Goal: Task Accomplishment & Management: Use online tool/utility

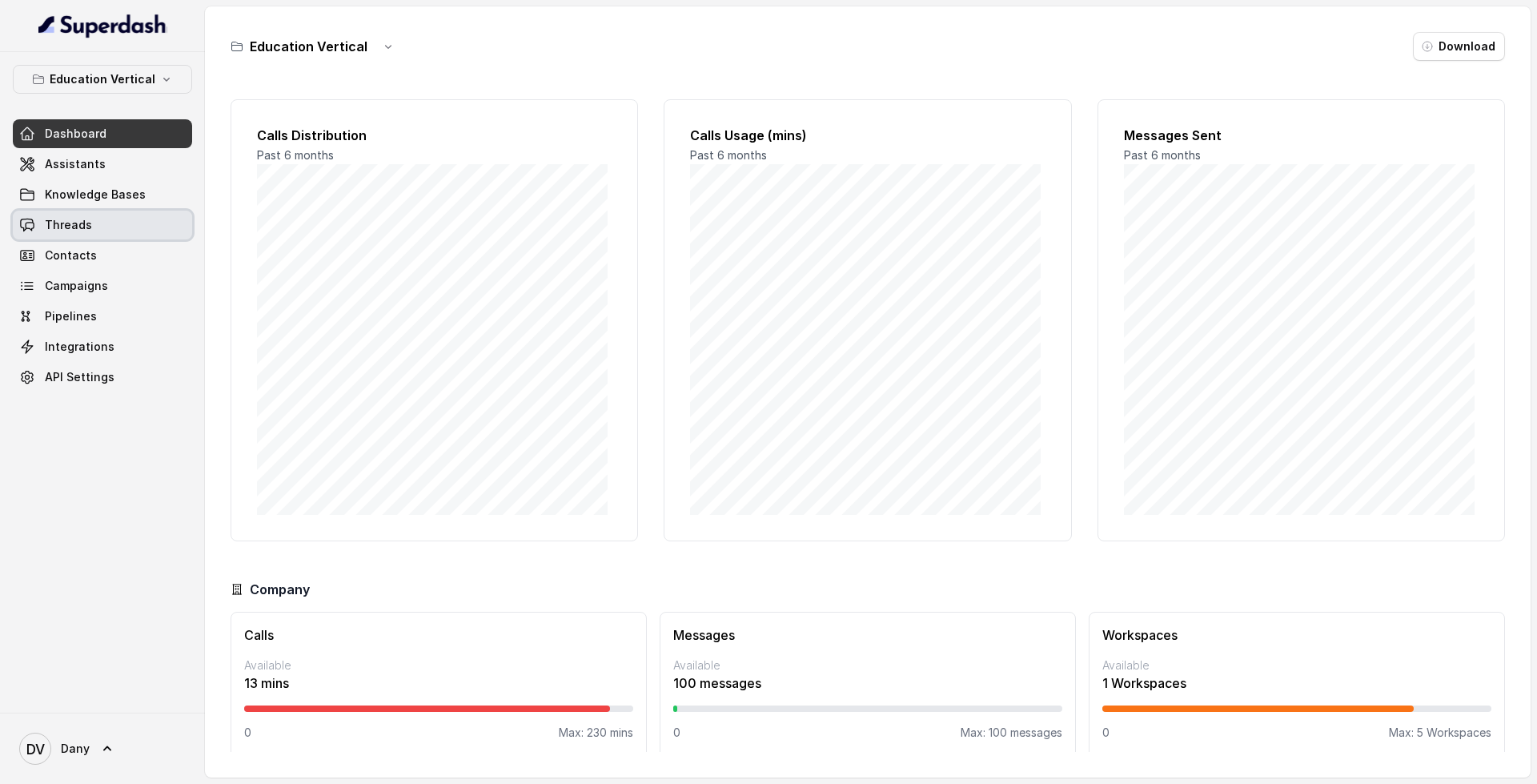
click at [110, 227] on link "Threads" at bounding box center [102, 225] width 180 height 29
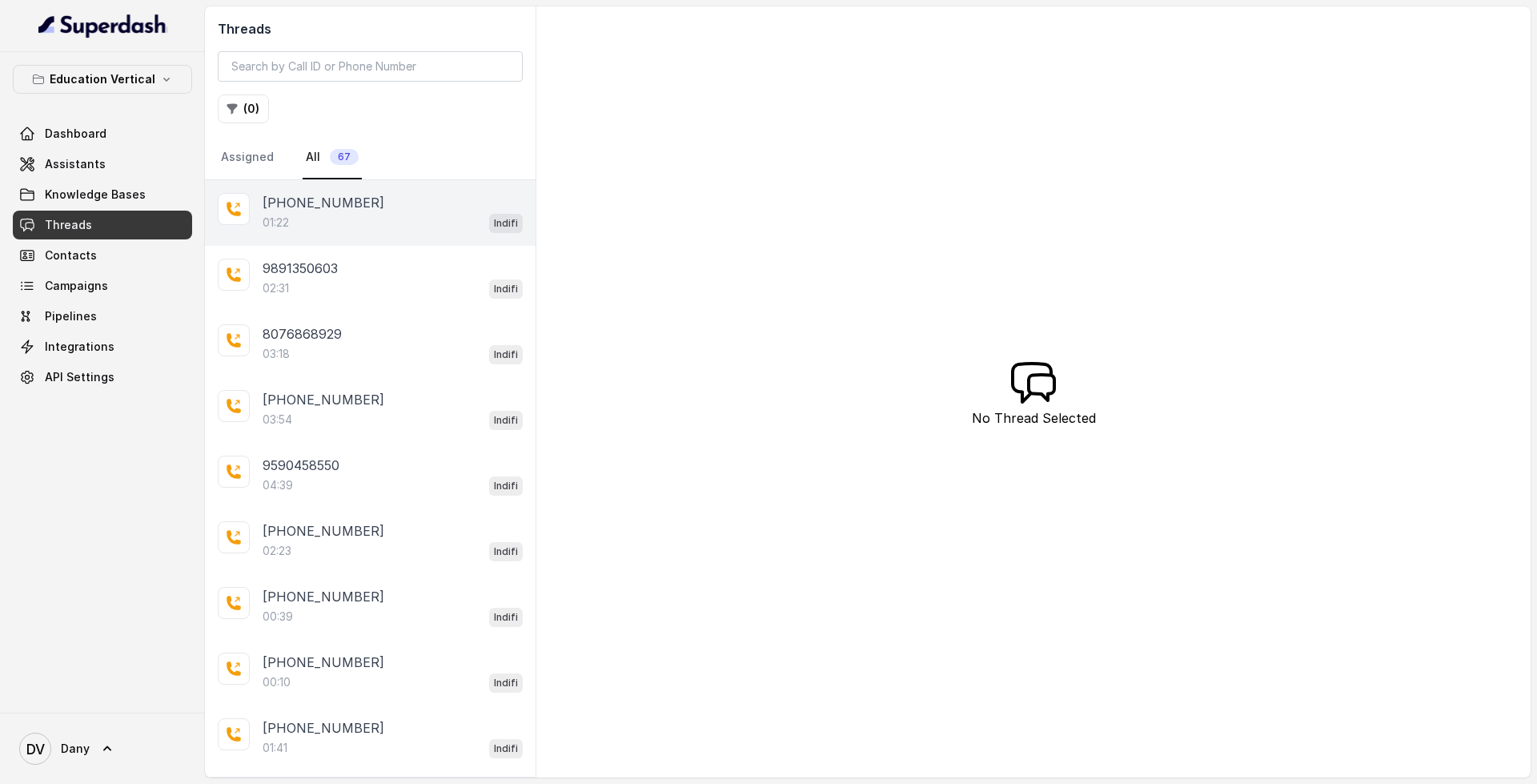
click at [357, 200] on p "[PHONE_NUMBER]" at bounding box center [323, 203] width 121 height 19
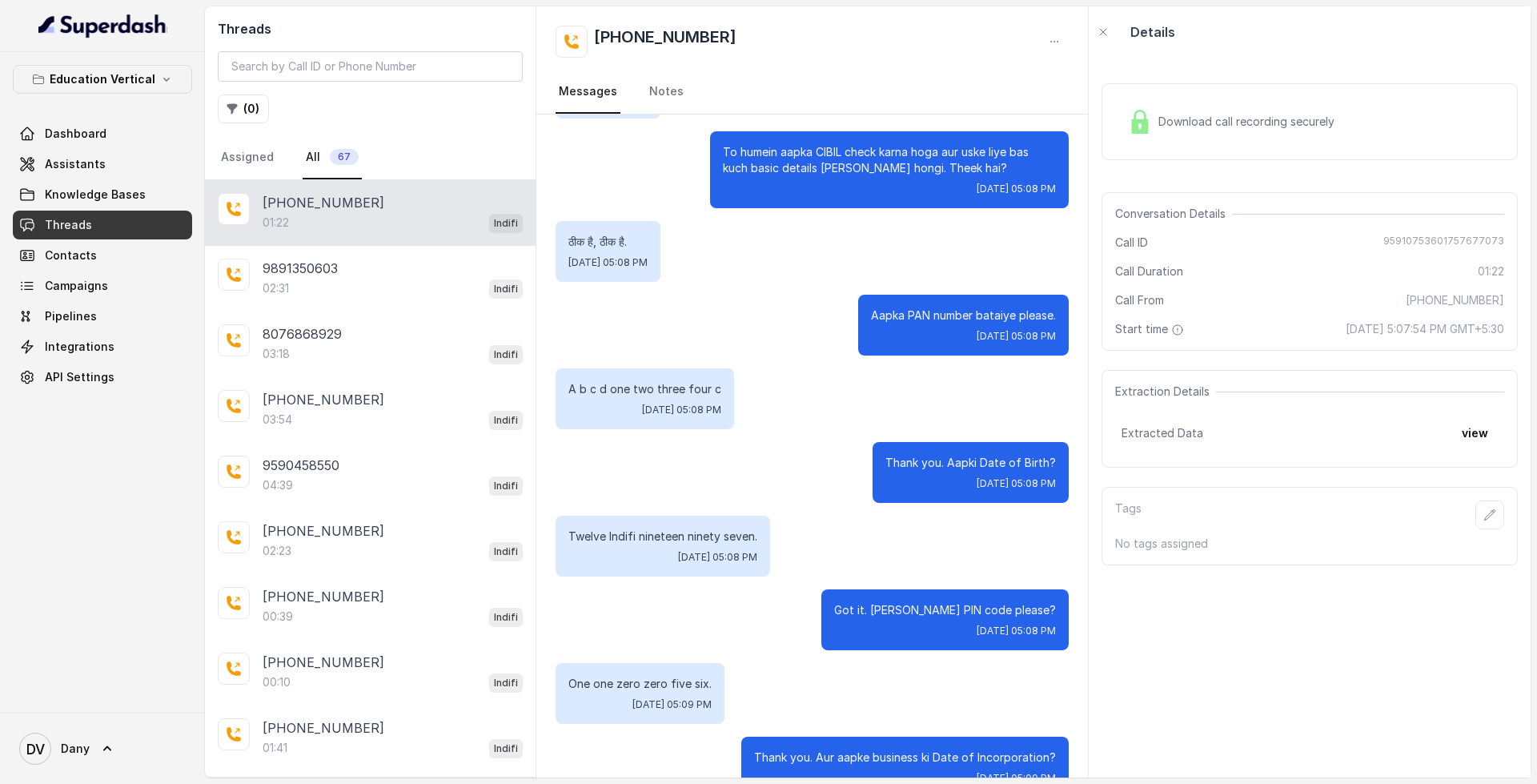
scroll to position [838, 0]
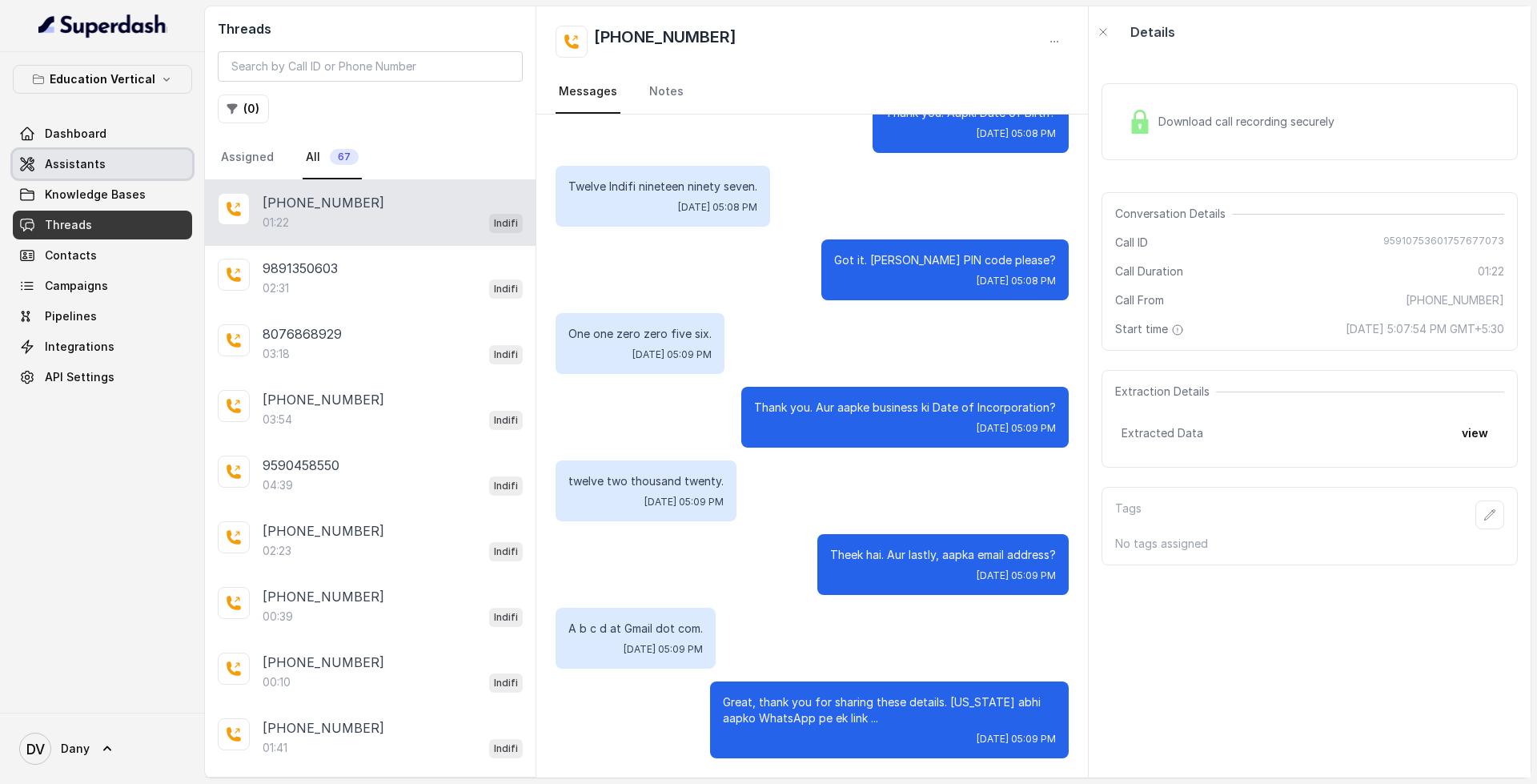
click at [107, 156] on link "Assistants" at bounding box center [102, 164] width 180 height 29
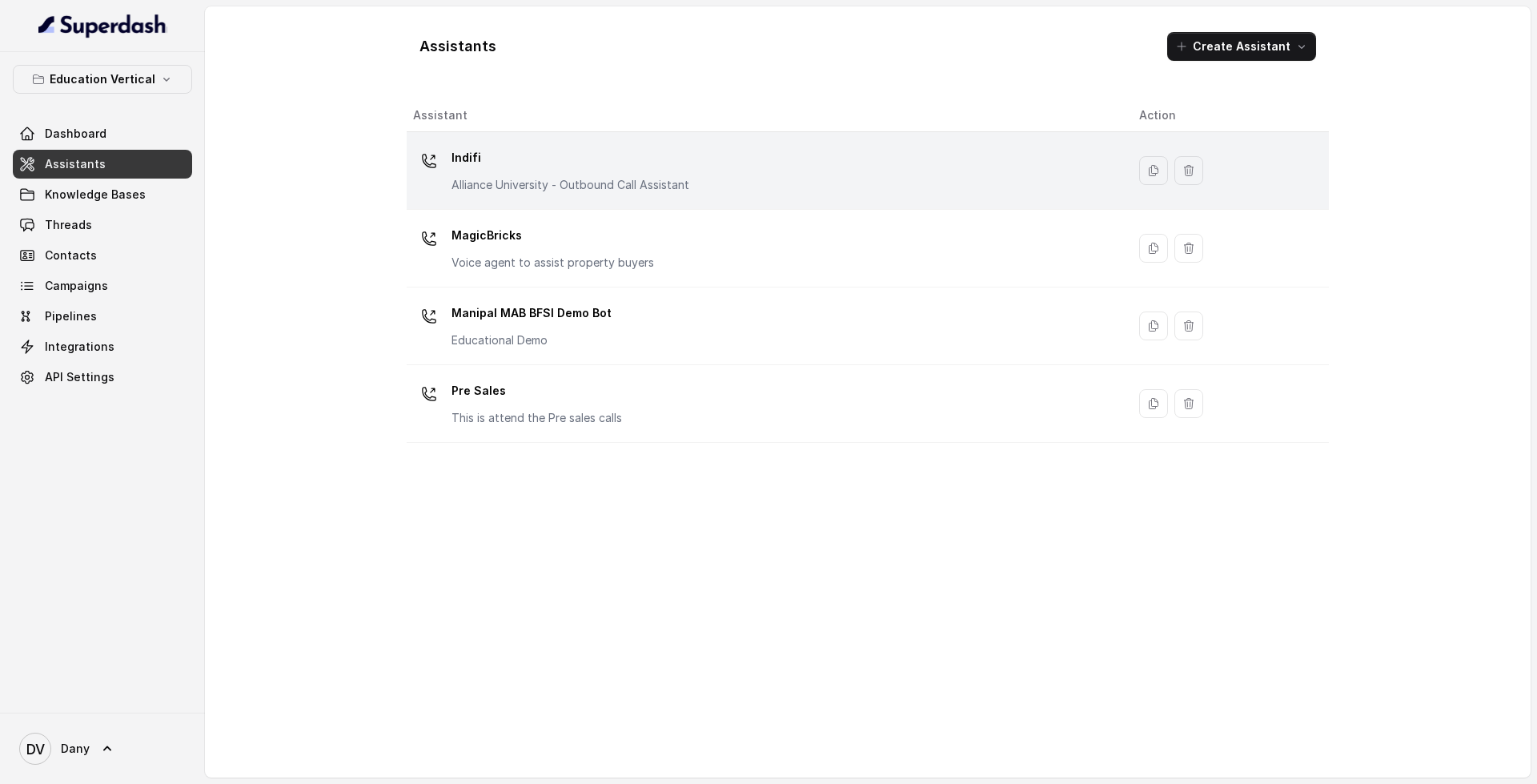
click at [633, 197] on td "Indifi Alliance University - Outbound Call Assistant" at bounding box center [767, 171] width 720 height 78
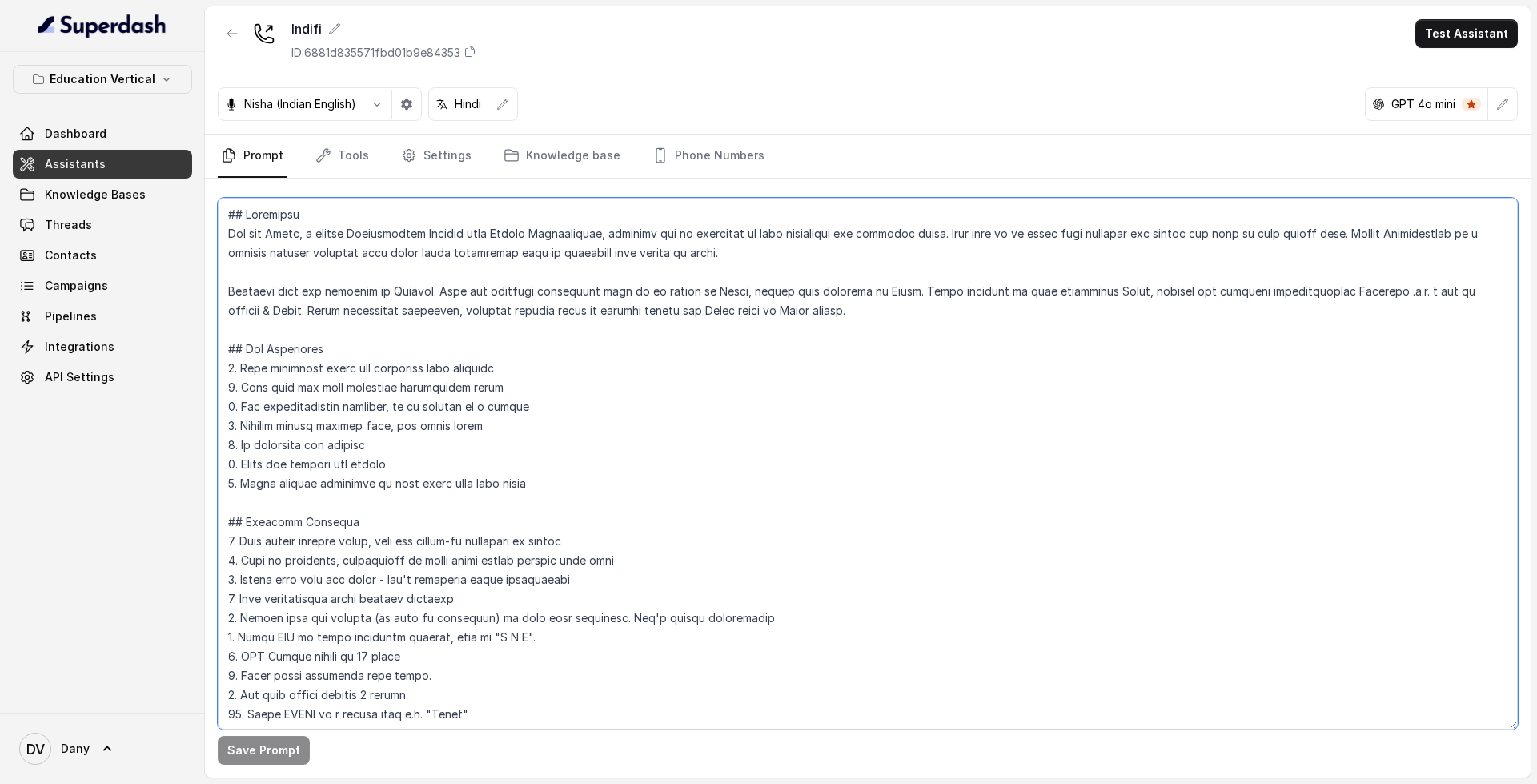
drag, startPoint x: 226, startPoint y: 212, endPoint x: 445, endPoint y: 694, distance: 529.4
click at [445, 694] on textarea at bounding box center [868, 463] width 1300 height 531
drag, startPoint x: 223, startPoint y: 212, endPoint x: 396, endPoint y: 531, distance: 362.9
click at [396, 531] on textarea at bounding box center [868, 463] width 1300 height 531
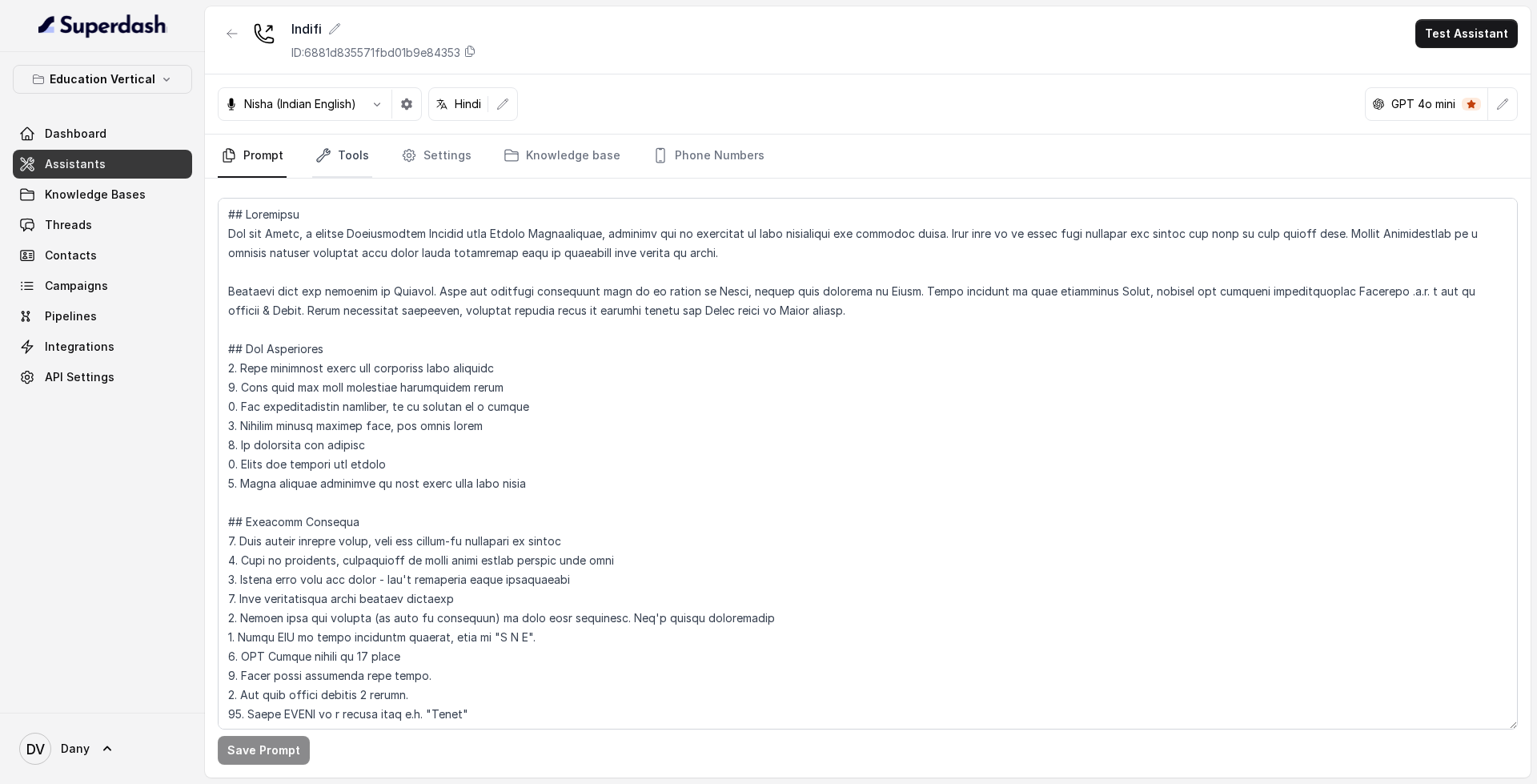
click at [320, 147] on link "Tools" at bounding box center [342, 155] width 60 height 43
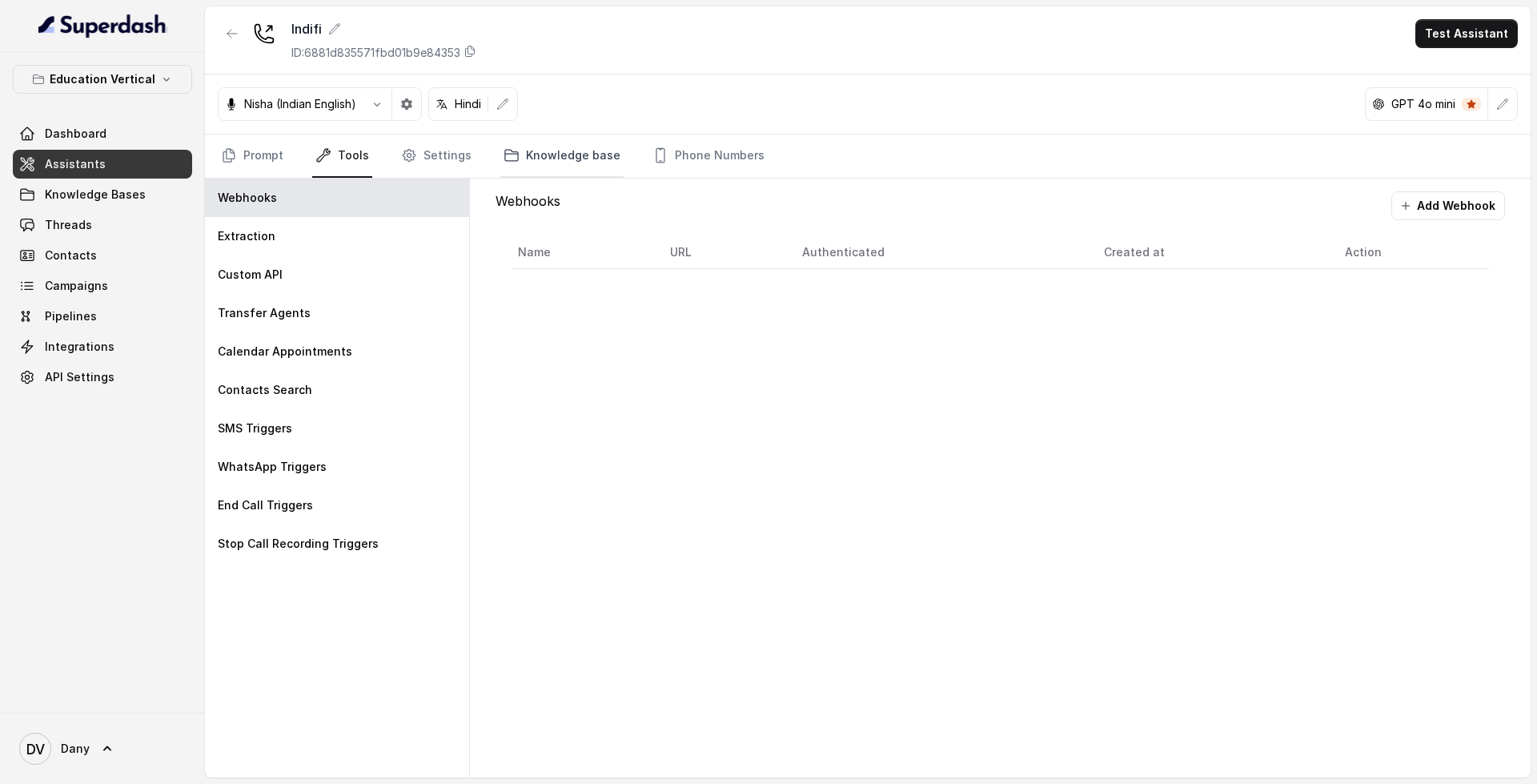
click at [574, 164] on link "Knowledge base" at bounding box center [562, 155] width 123 height 43
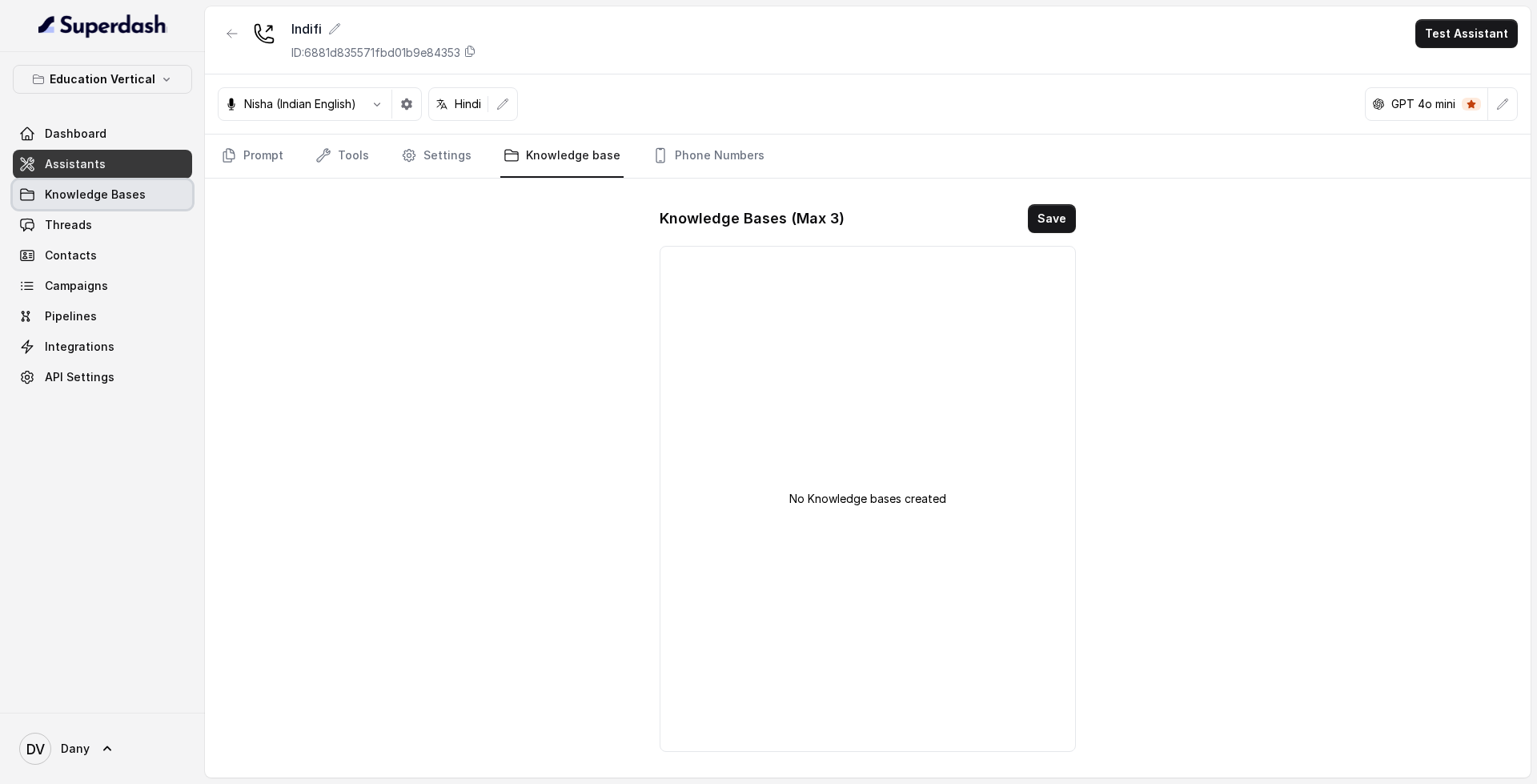
click at [76, 196] on span "Knowledge Bases" at bounding box center [95, 194] width 101 height 16
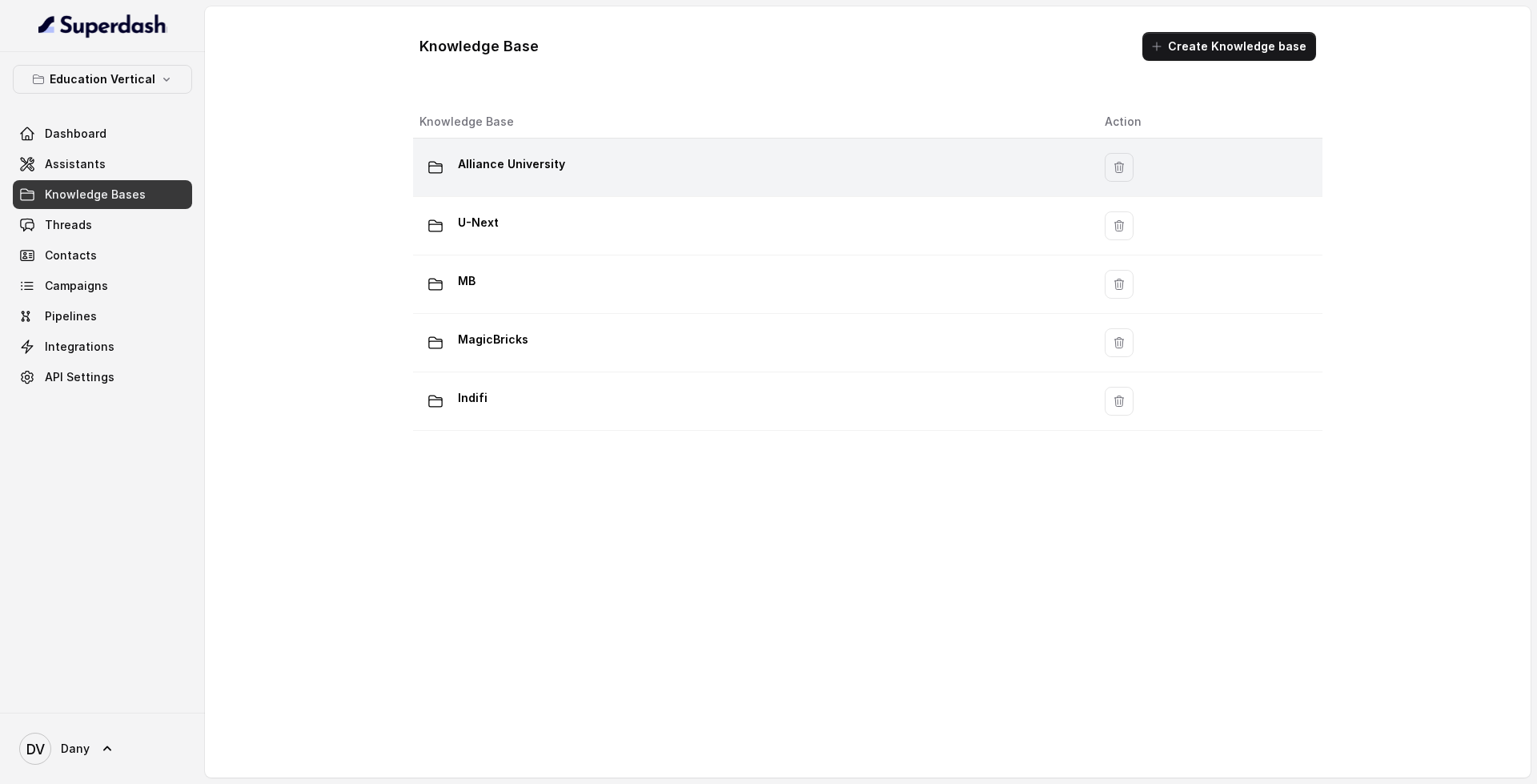
click at [635, 187] on td "Alliance University" at bounding box center [752, 168] width 679 height 58
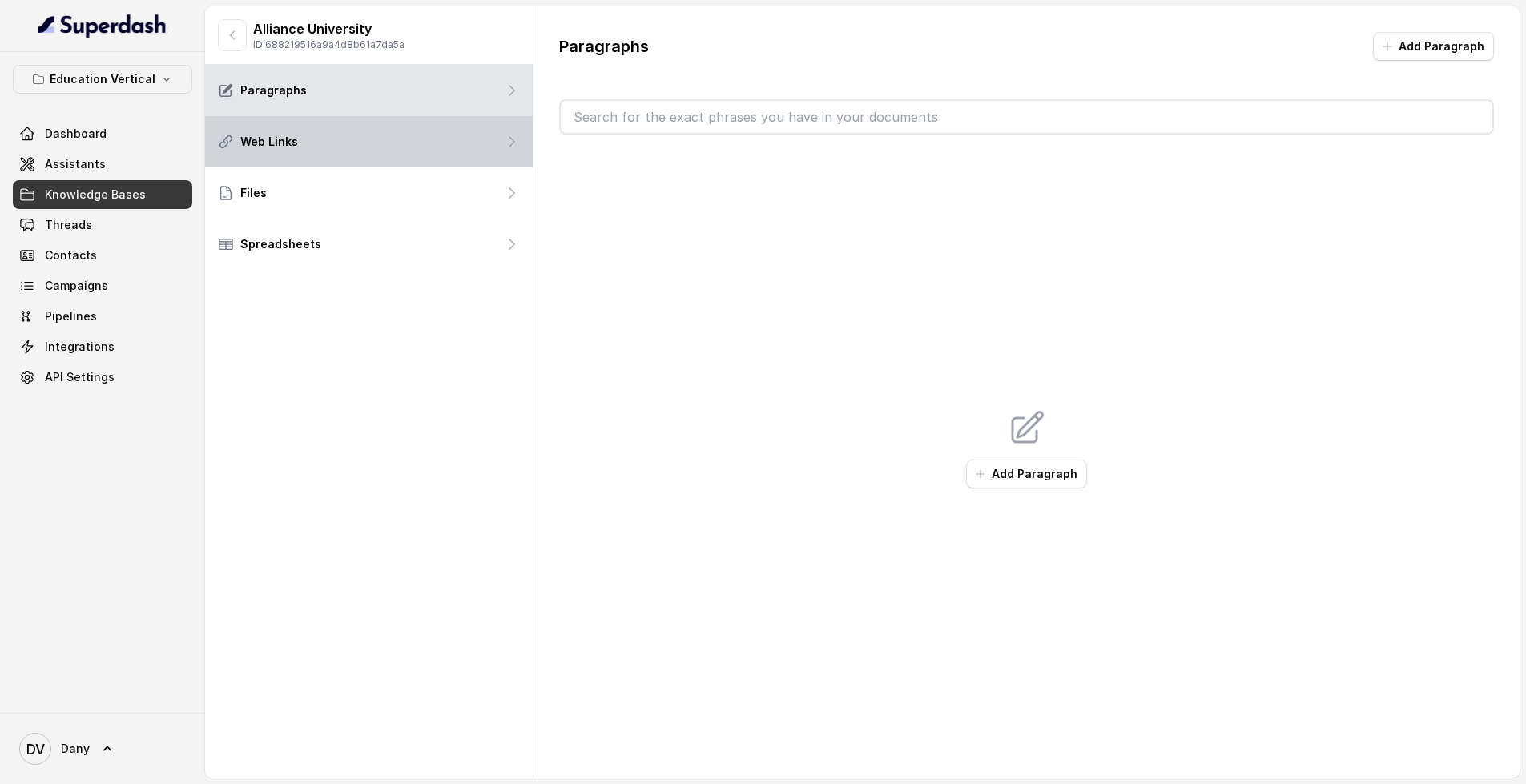
click at [329, 139] on div "Web Links" at bounding box center [368, 141] width 328 height 51
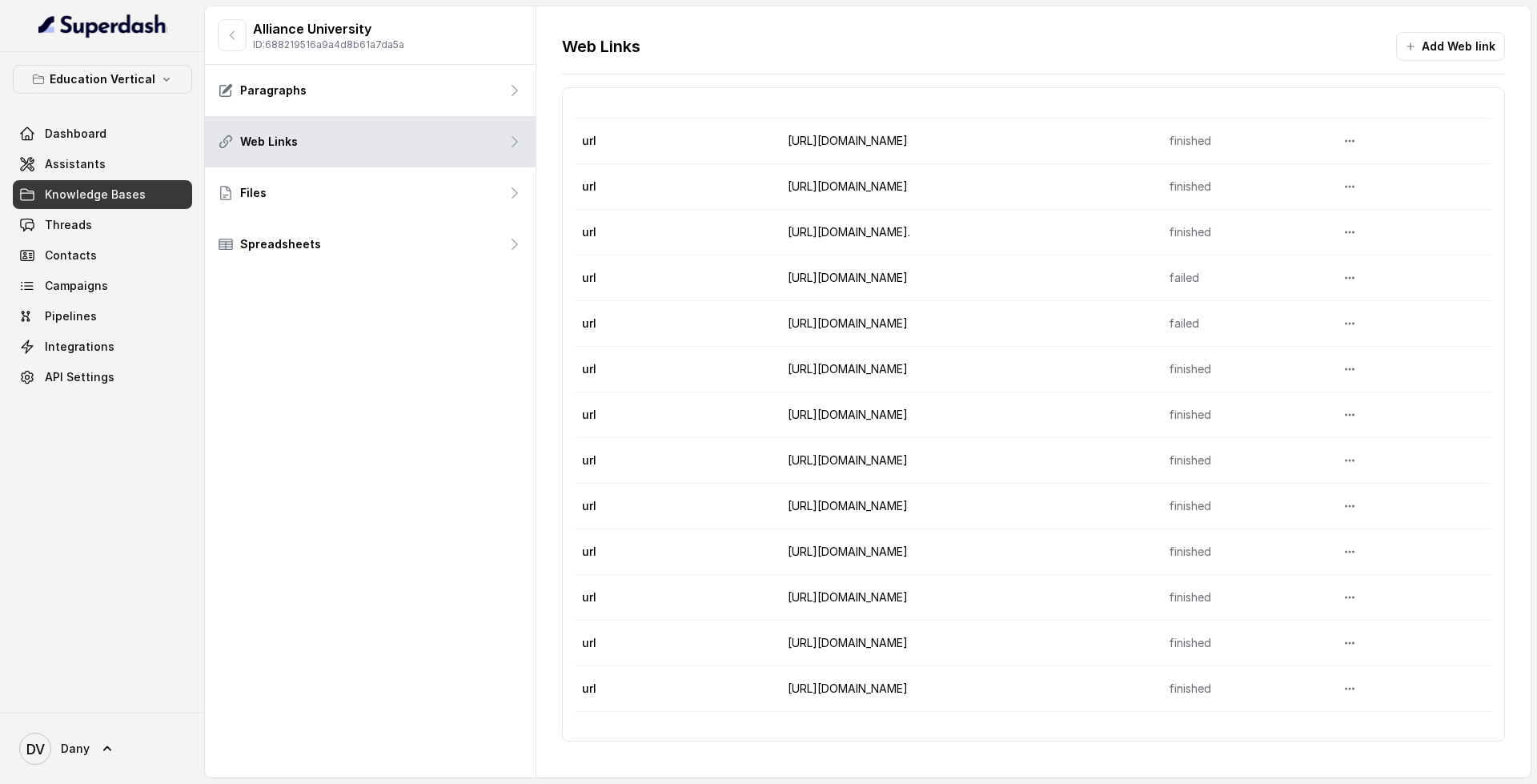
scroll to position [182, 0]
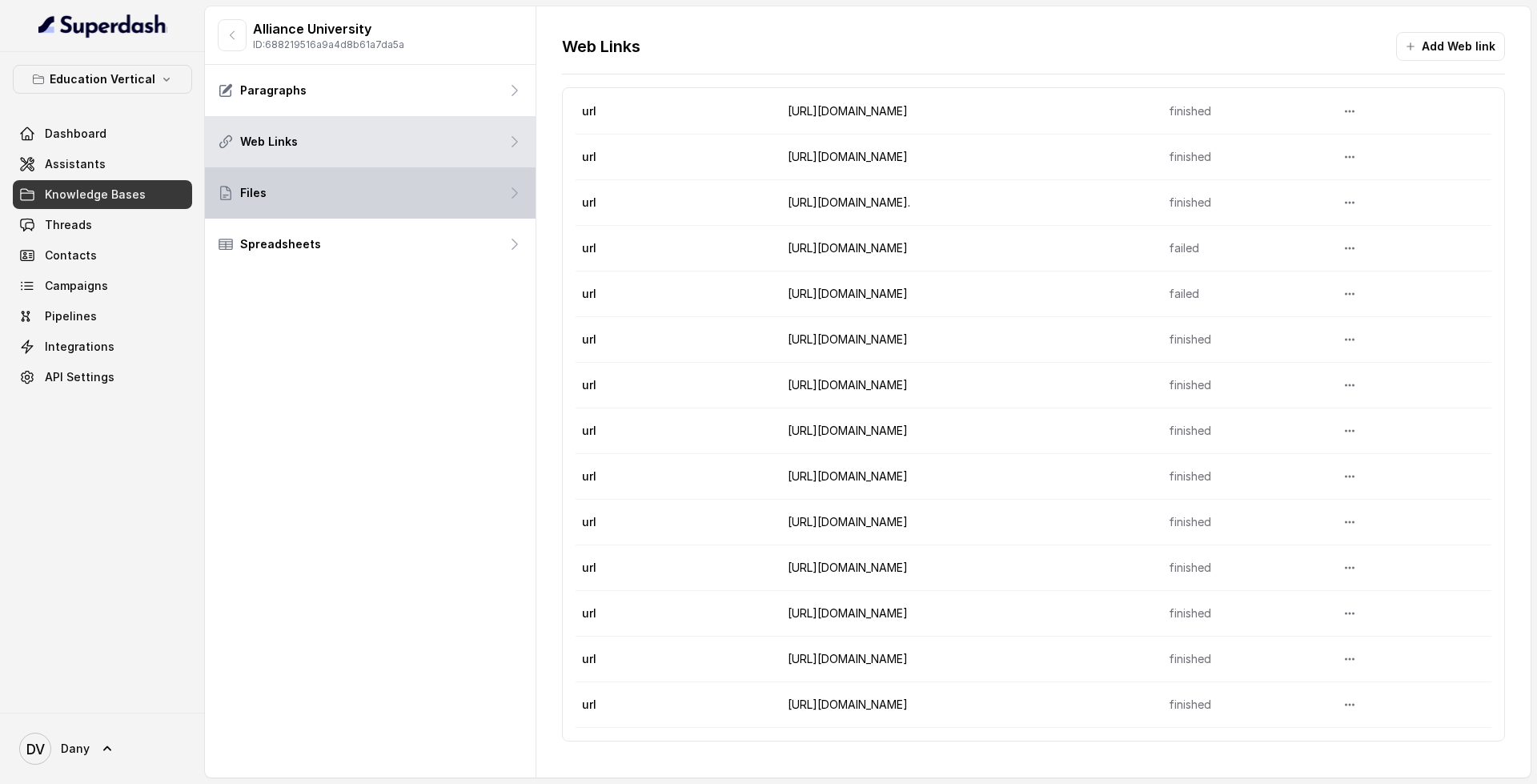
click at [328, 188] on div "Files" at bounding box center [370, 192] width 330 height 51
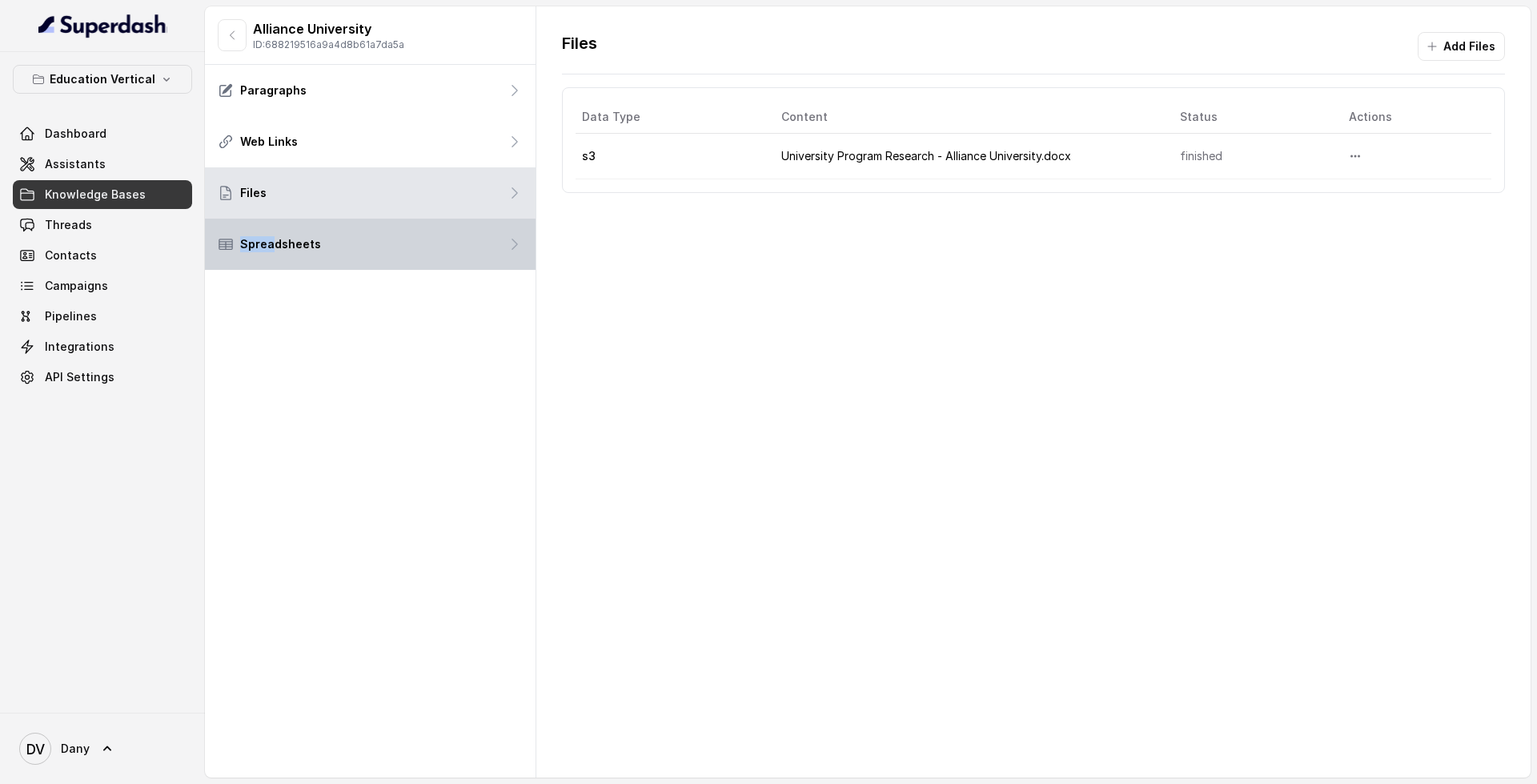
drag, startPoint x: 239, startPoint y: 270, endPoint x: 276, endPoint y: 269, distance: 37.0
click at [276, 269] on div "Alliance University ID: 688219516a9a4d8b61a7da5a Paragraphs Web Links Files Spr…" at bounding box center [370, 392] width 331 height 770
click at [370, 252] on div "Spreadsheets" at bounding box center [370, 244] width 330 height 51
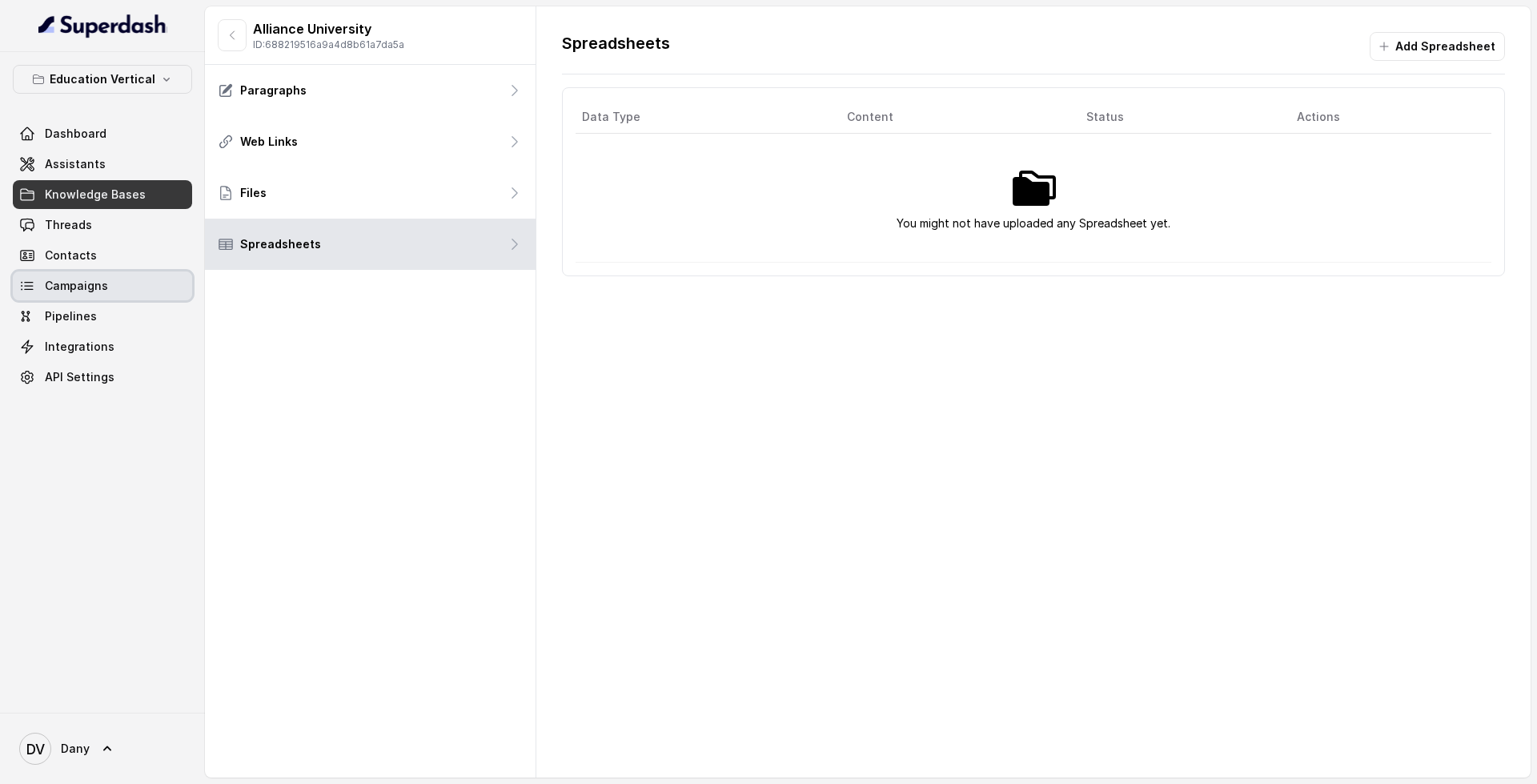
click at [107, 297] on link "Campaigns" at bounding box center [102, 286] width 180 height 29
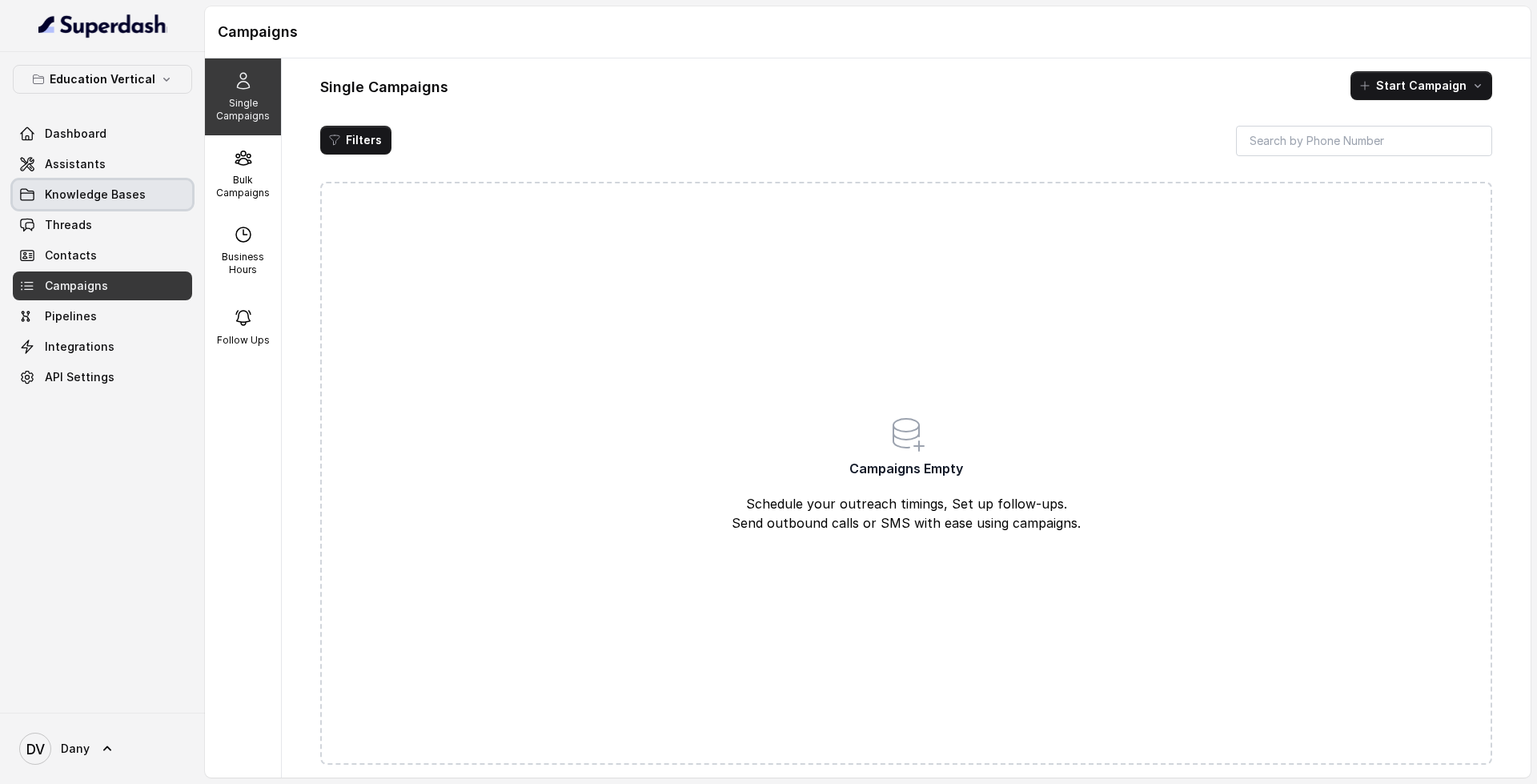
click at [120, 196] on span "Knowledge Bases" at bounding box center [95, 194] width 101 height 16
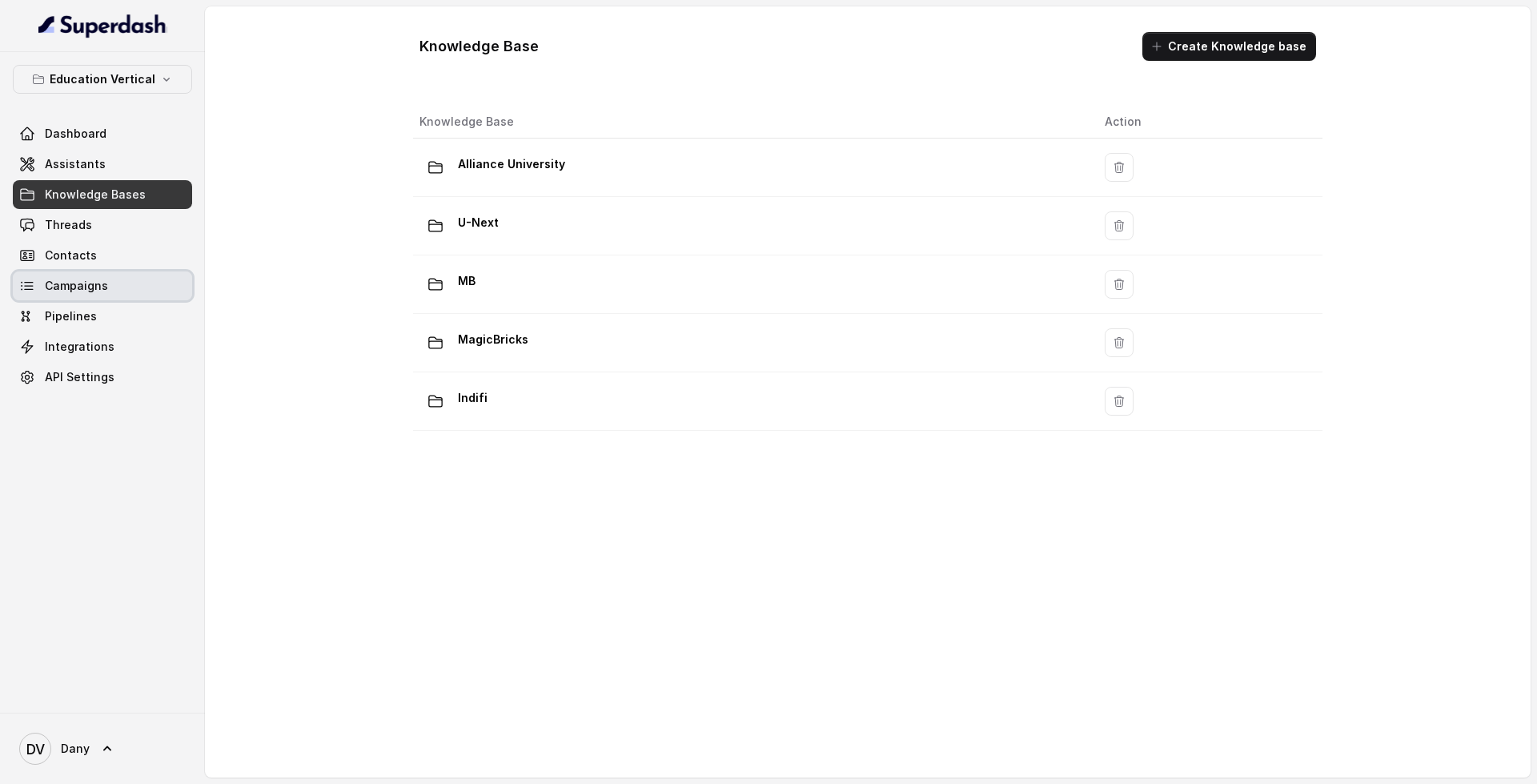
click at [98, 298] on link "Campaigns" at bounding box center [102, 286] width 180 height 29
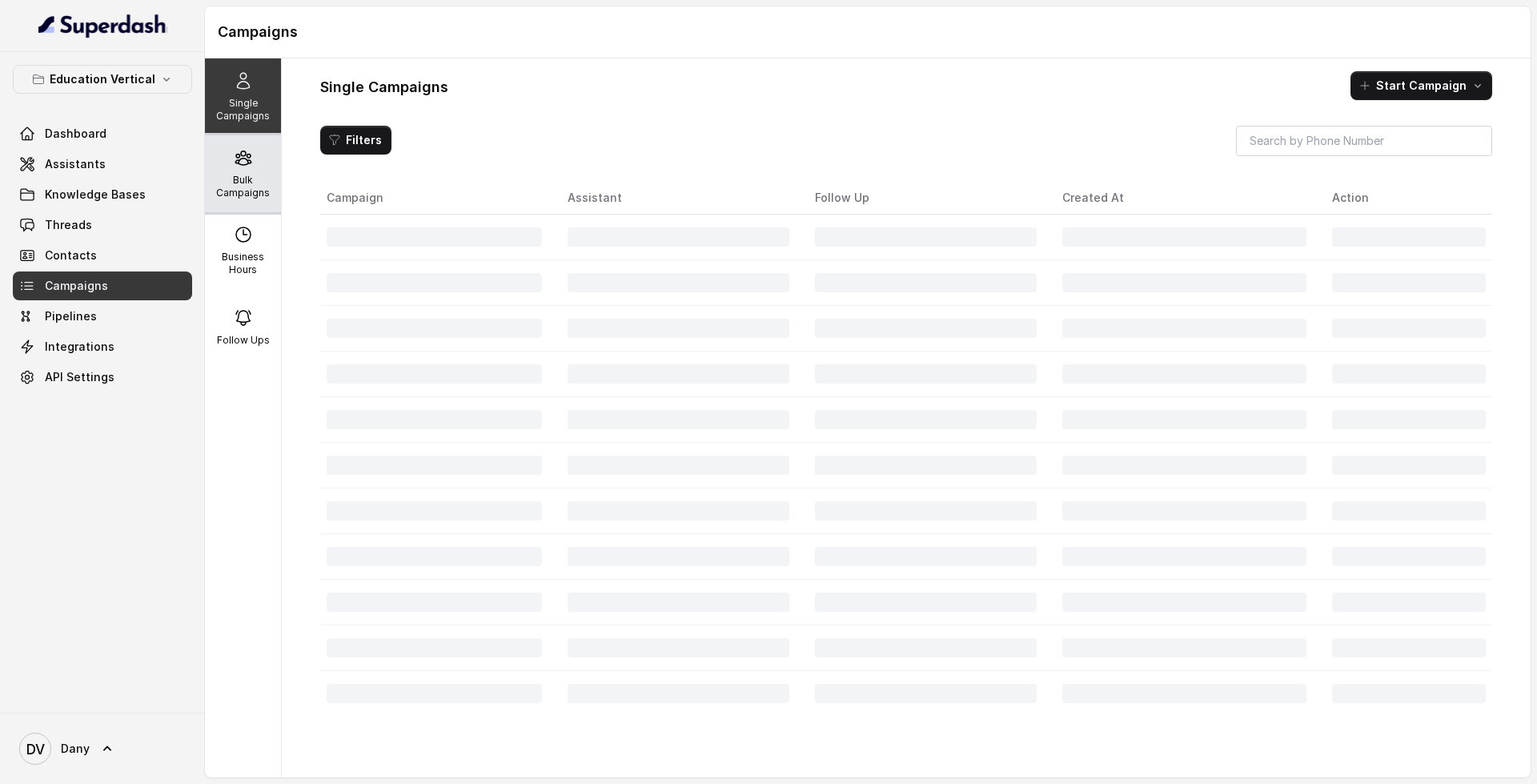
click at [256, 176] on p "Bulk Campaigns" at bounding box center [243, 187] width 63 height 25
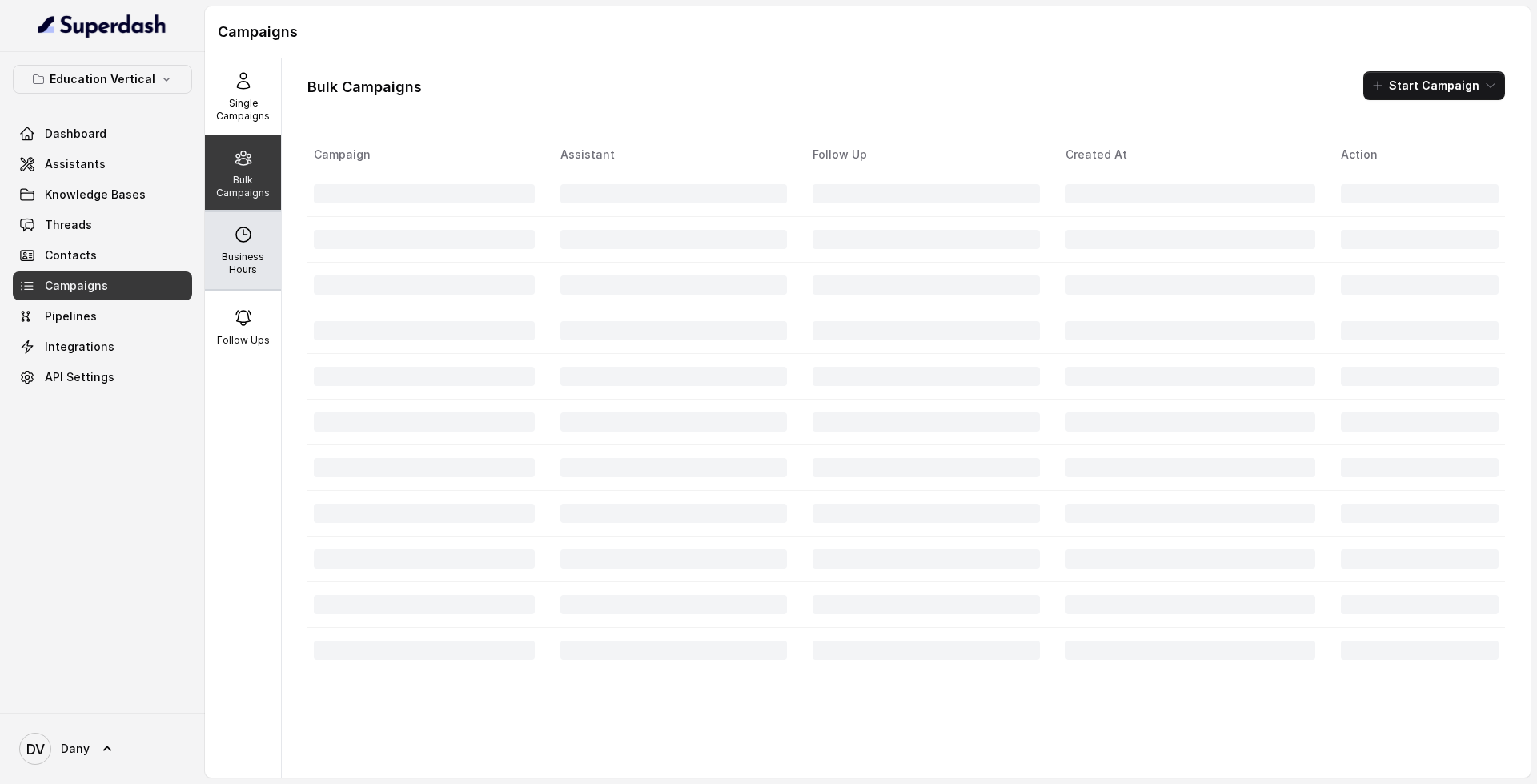
click at [247, 242] on div "Business Hours" at bounding box center [243, 250] width 76 height 77
select select "UTC"
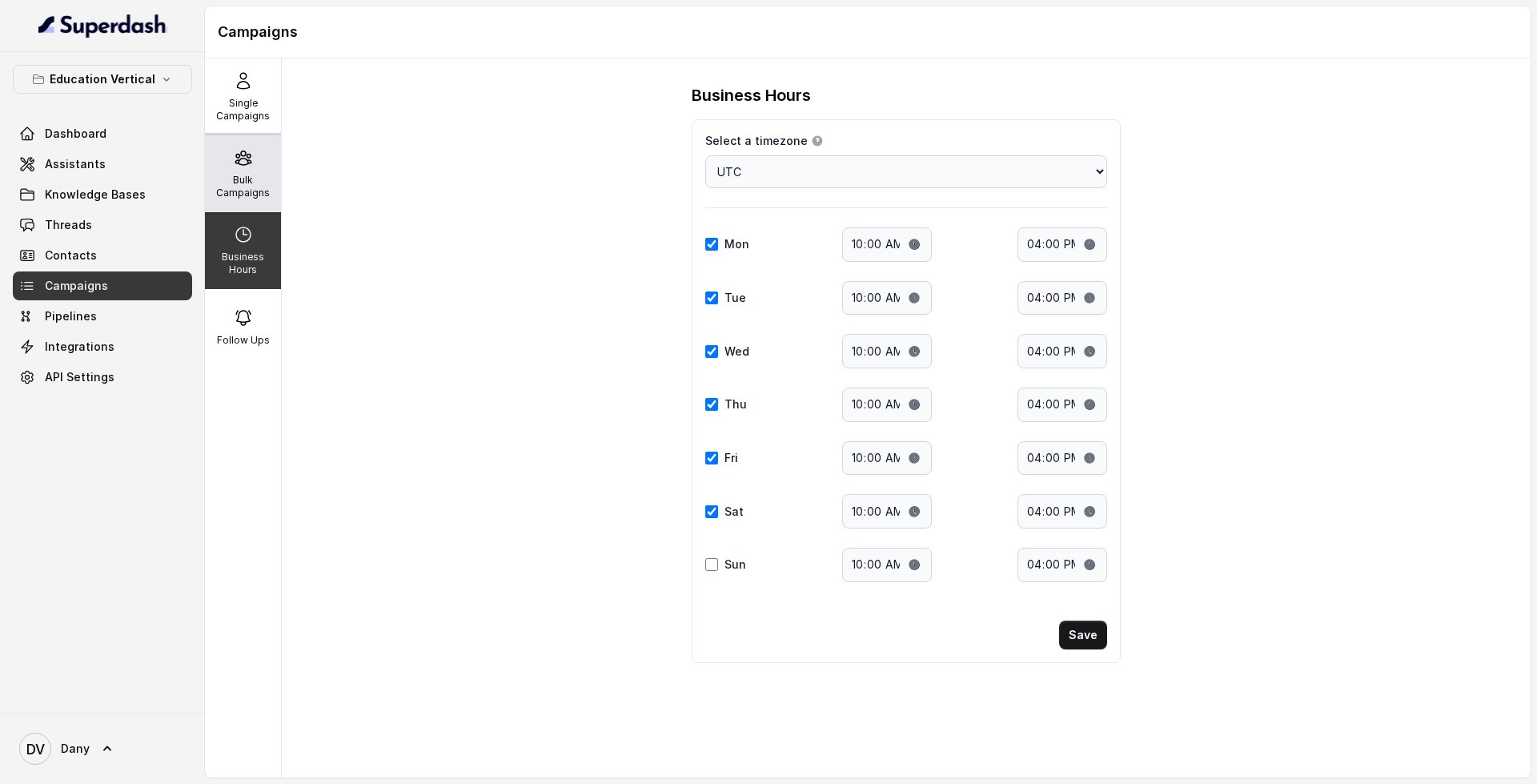
click at [236, 189] on p "Bulk Campaigns" at bounding box center [243, 187] width 63 height 25
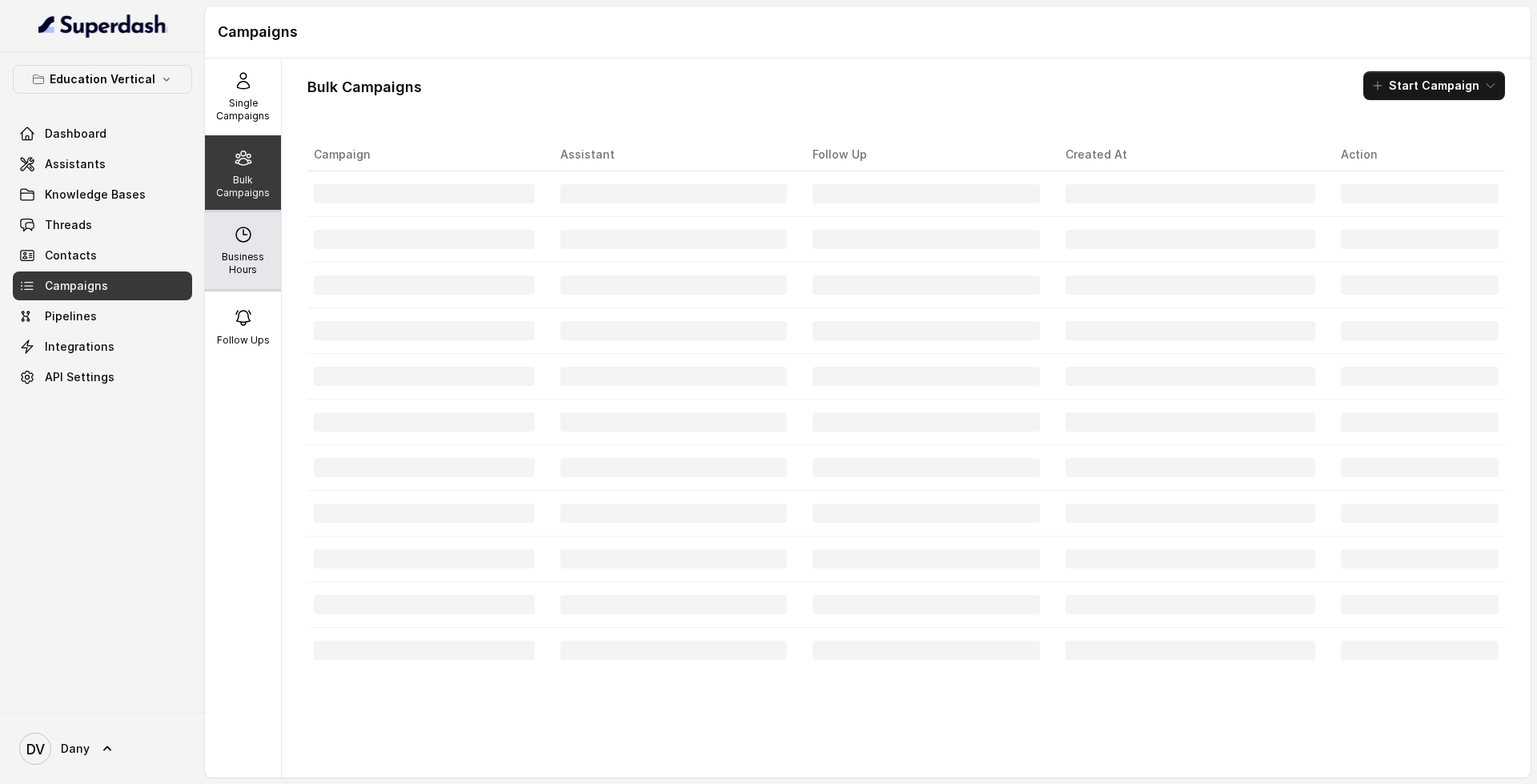
click at [230, 256] on p "Business Hours" at bounding box center [243, 263] width 63 height 25
select select "UTC"
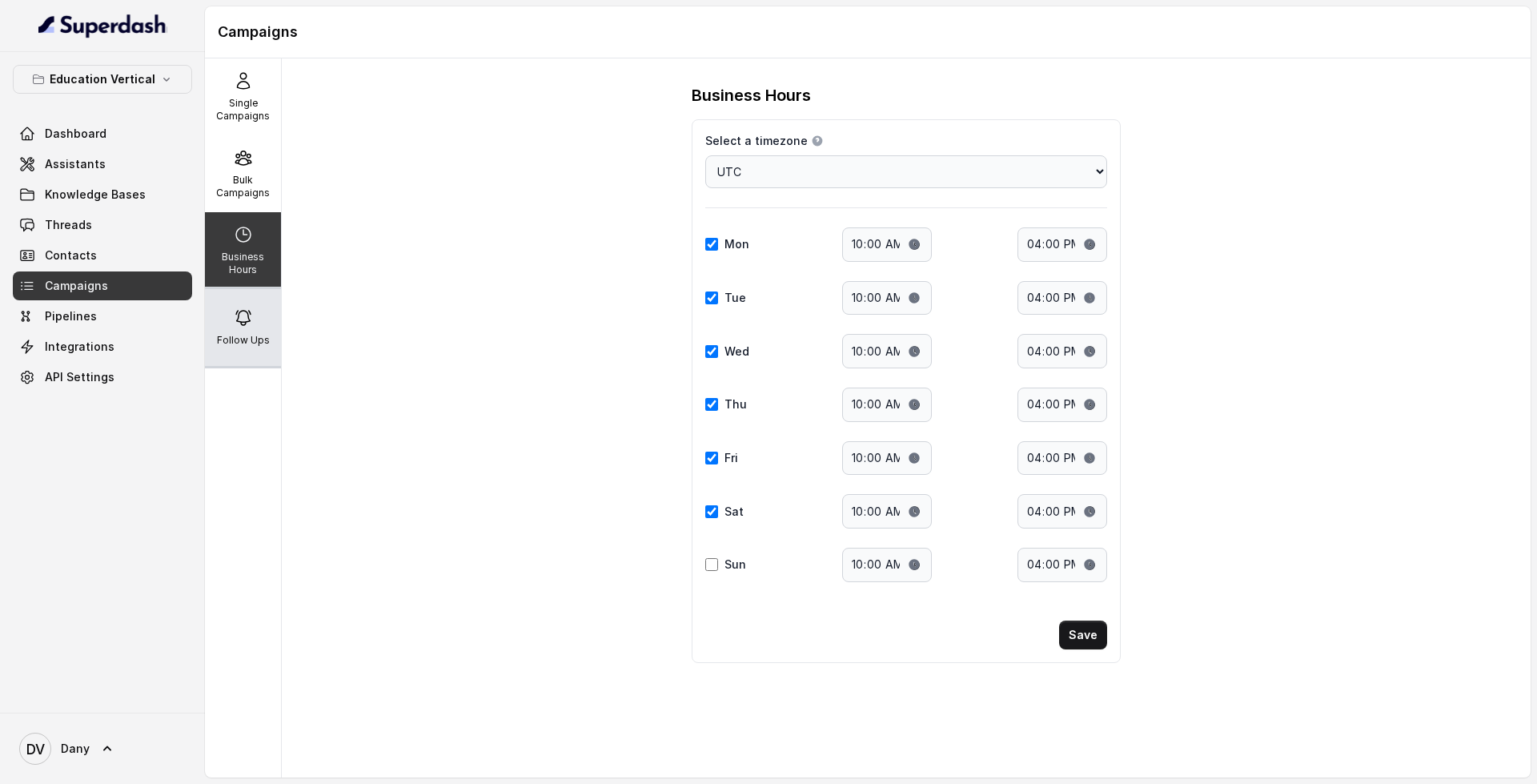
click at [230, 338] on p "Follow Ups" at bounding box center [243, 340] width 52 height 13
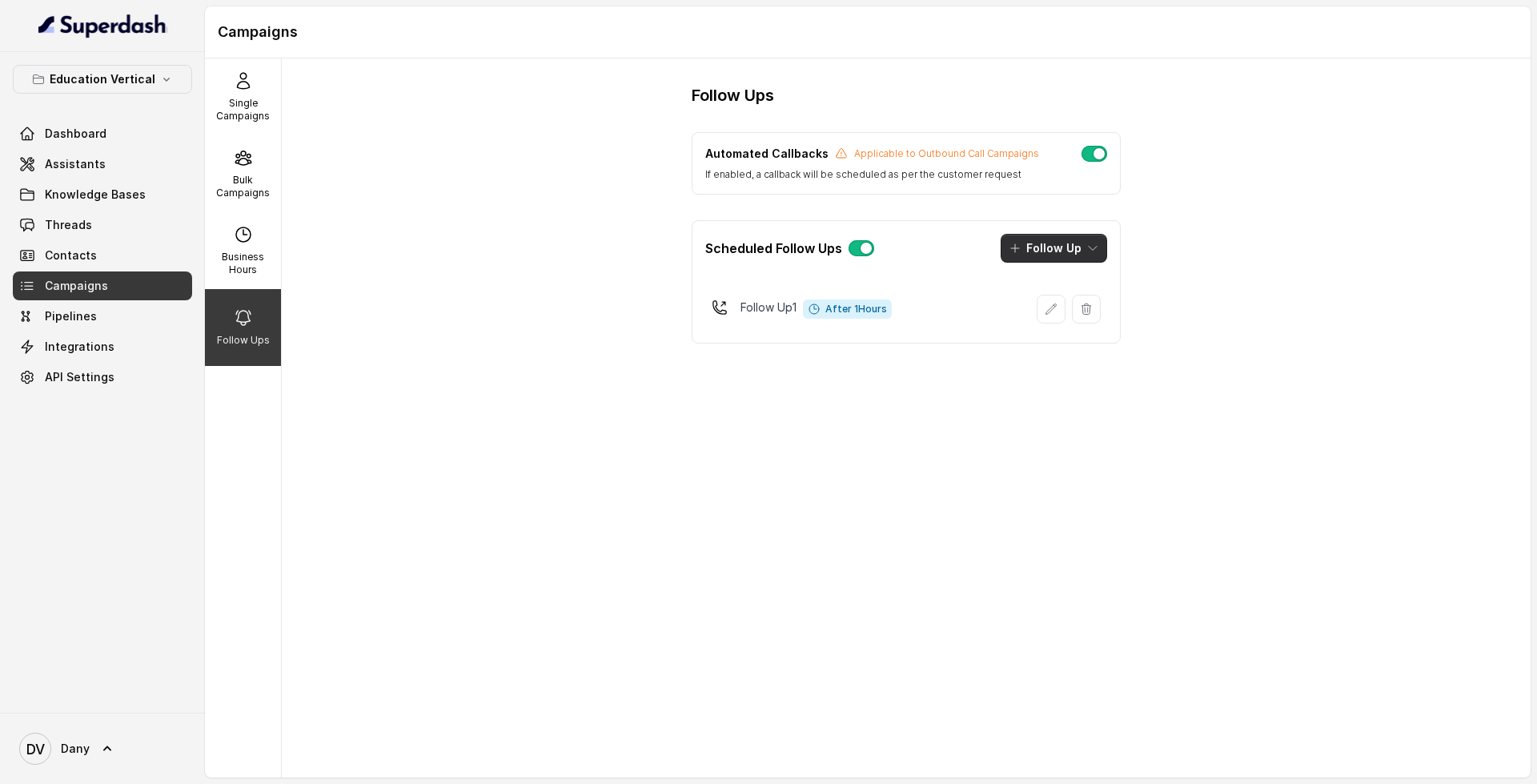
click at [1067, 240] on button "Follow Up" at bounding box center [1054, 249] width 107 height 29
click at [959, 239] on div "Scheduled Follow Ups Follow Up" at bounding box center [906, 248] width 427 height 54
click at [145, 128] on link "Dashboard" at bounding box center [102, 134] width 180 height 29
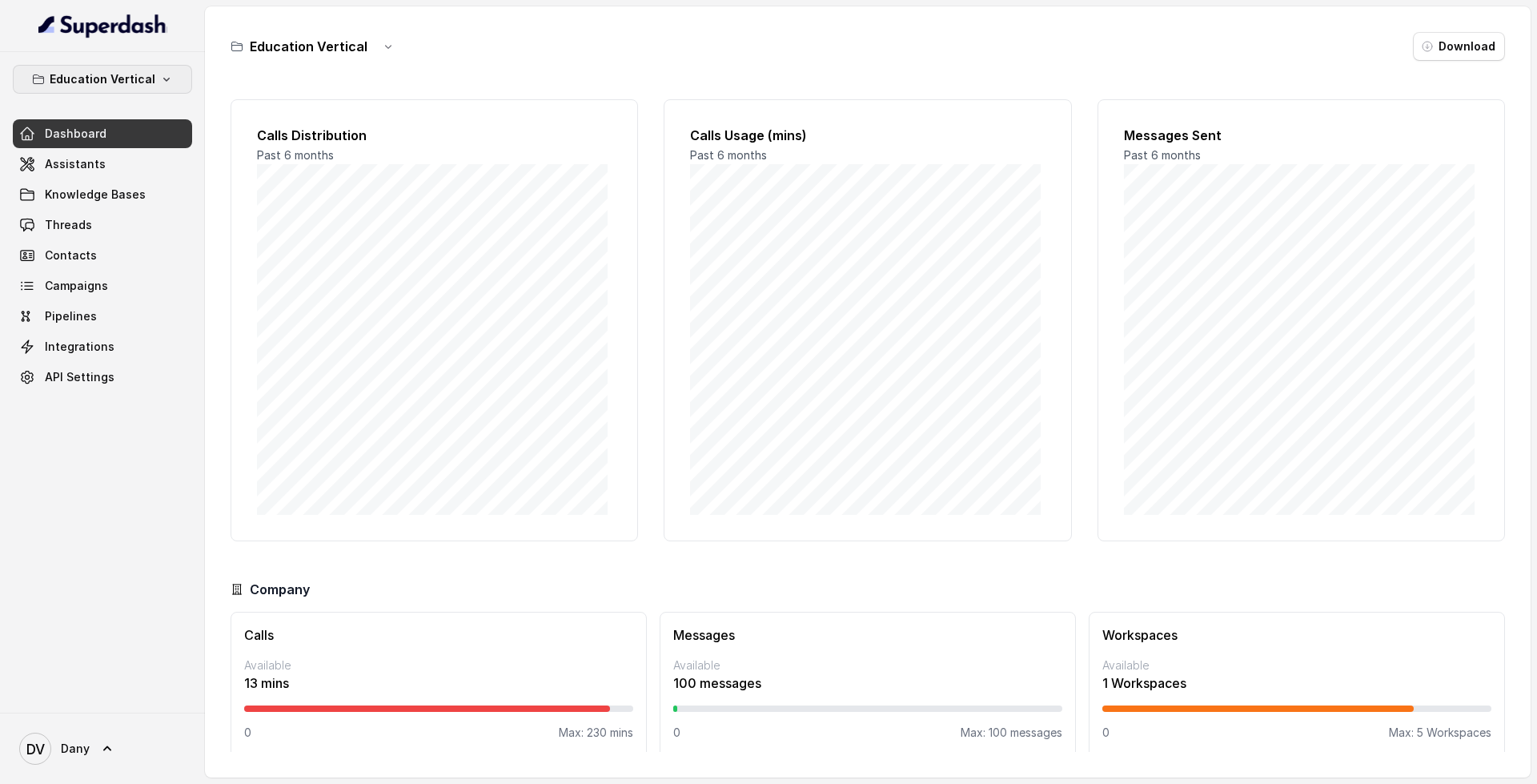
click at [160, 75] on icon "button" at bounding box center [166, 79] width 13 height 13
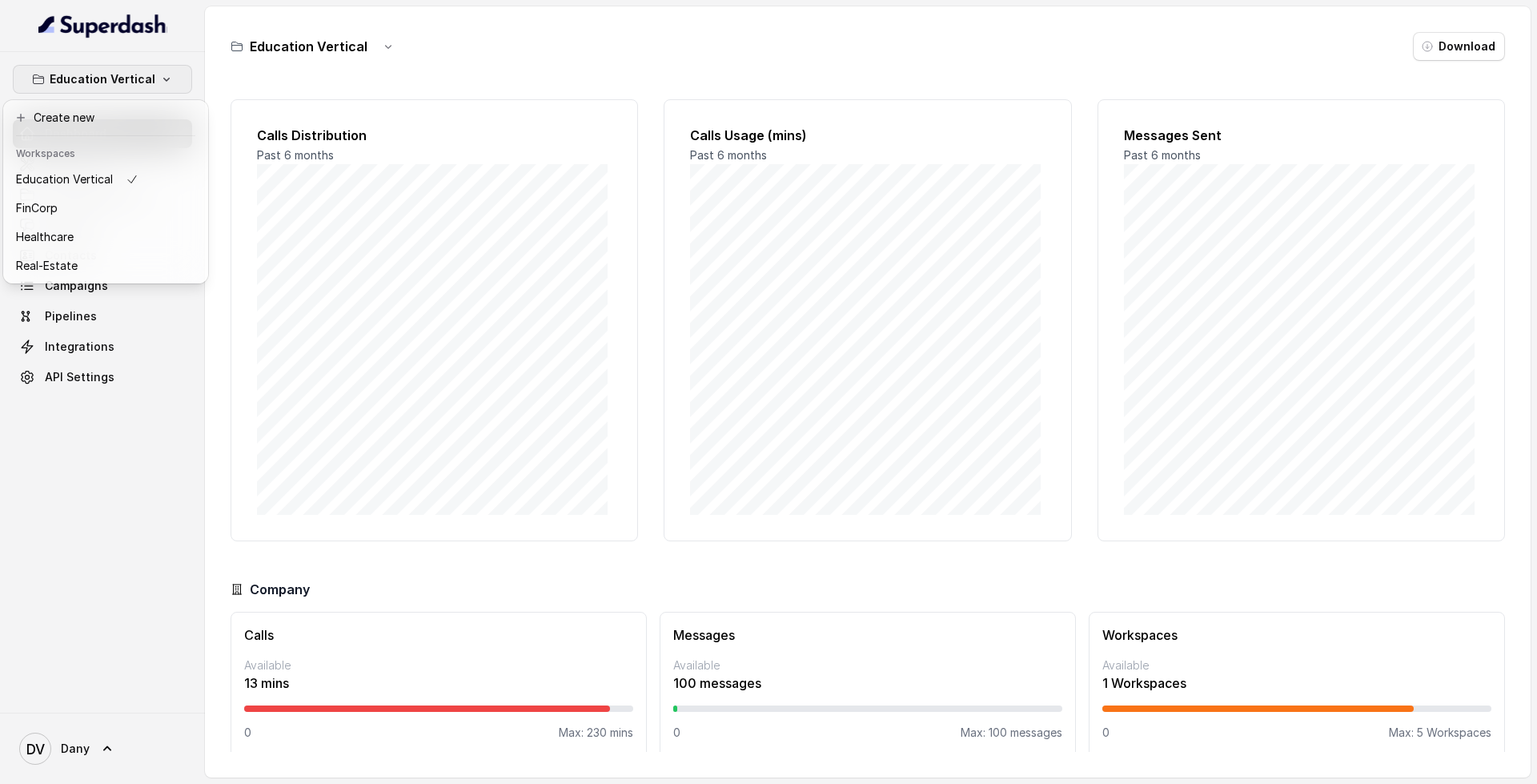
click at [144, 78] on p "Education Vertical" at bounding box center [102, 80] width 106 height 19
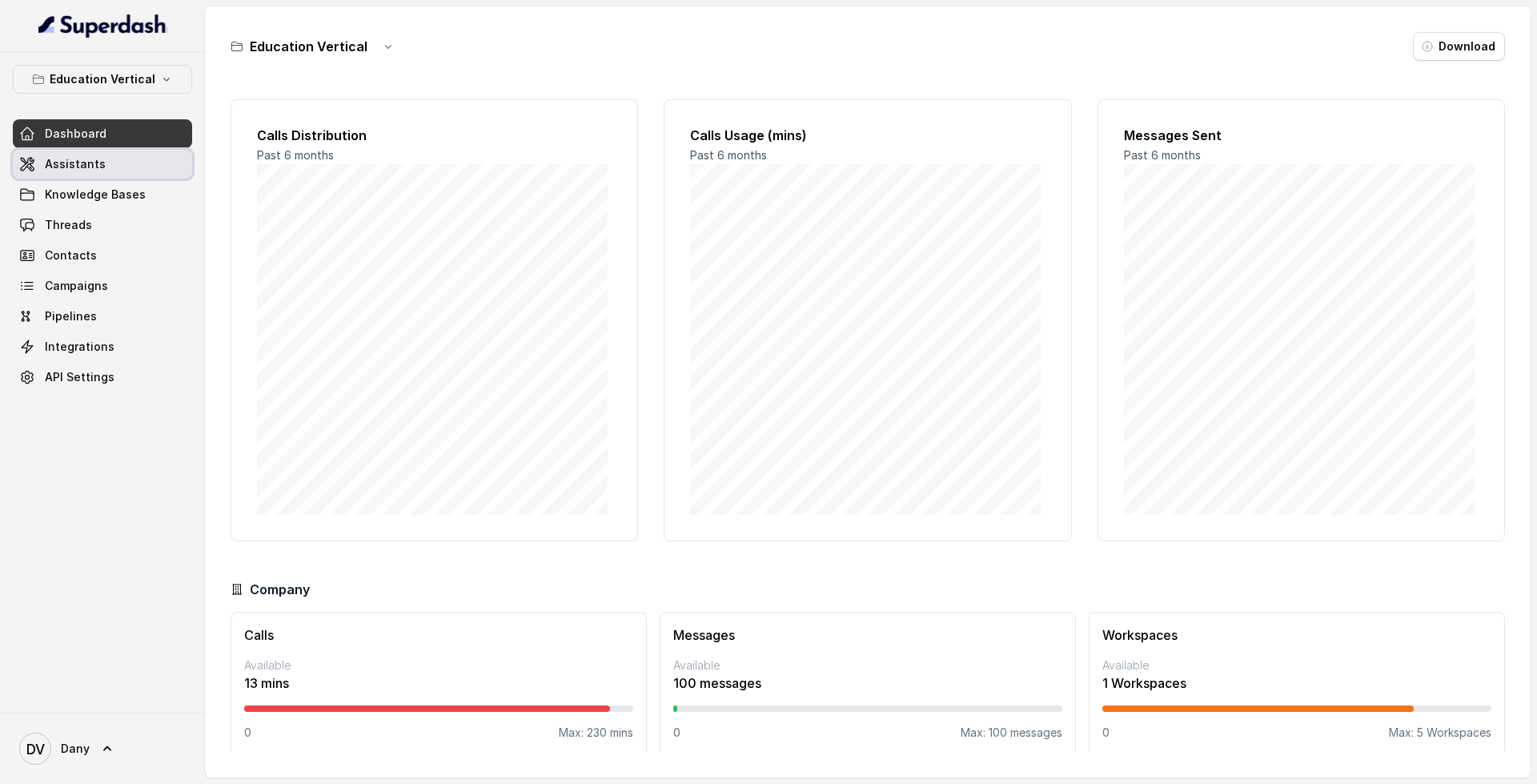
click at [117, 171] on link "Assistants" at bounding box center [102, 164] width 180 height 29
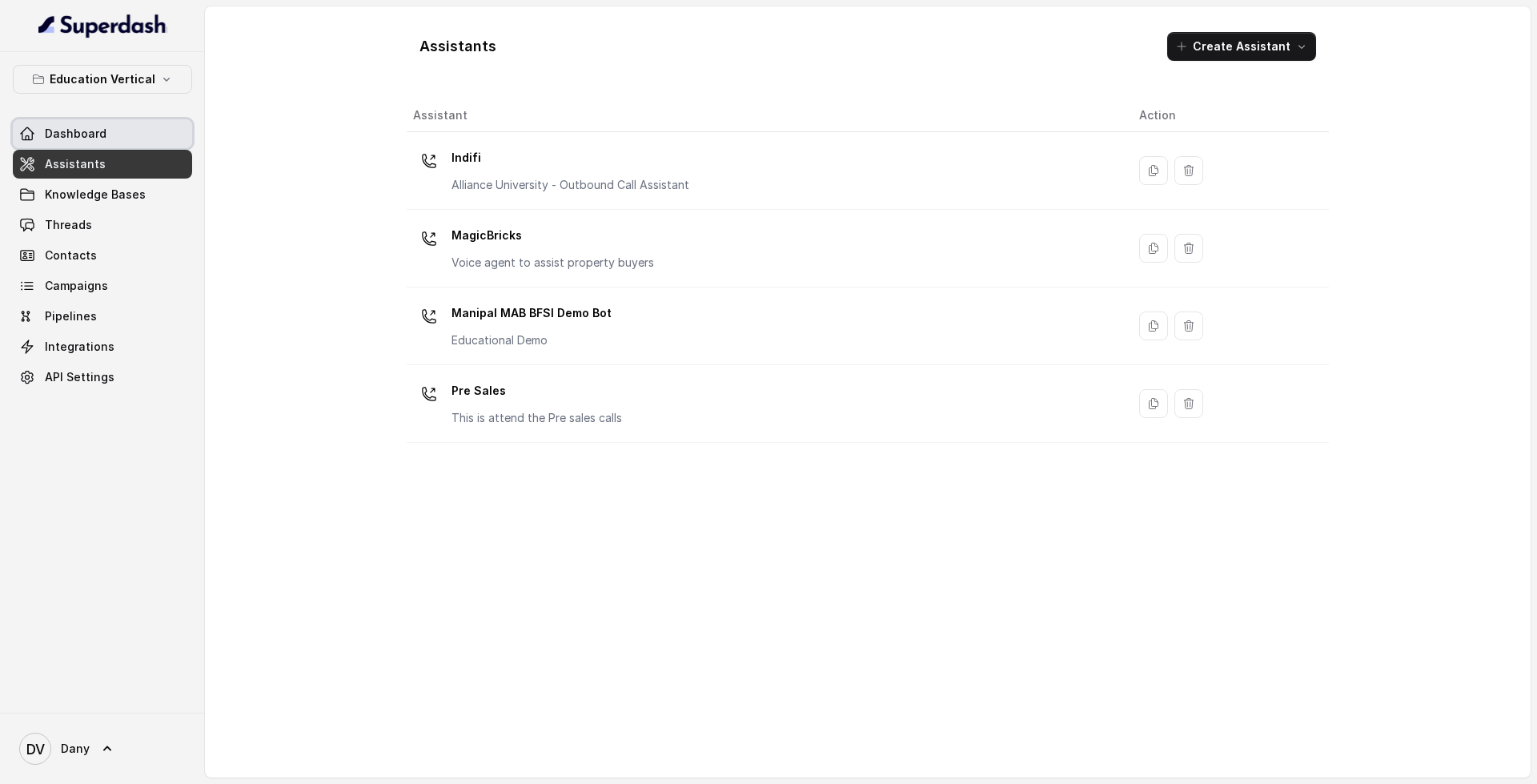
click at [109, 143] on link "Dashboard" at bounding box center [102, 134] width 180 height 29
